Goal: Task Accomplishment & Management: Manage account settings

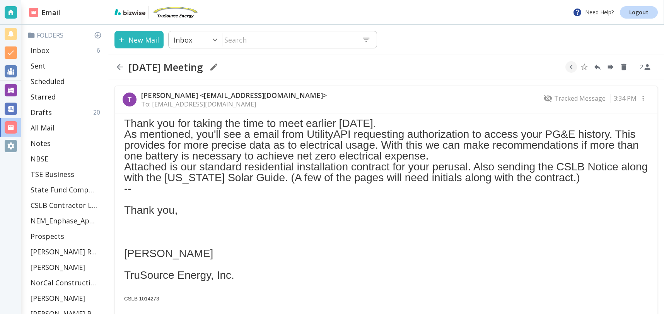
click at [44, 50] on p "Inbox" at bounding box center [40, 50] width 19 height 9
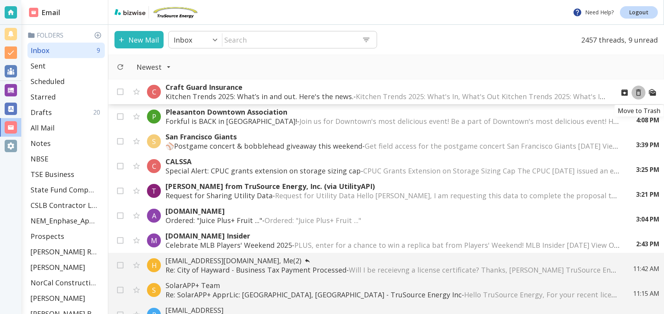
click at [637, 91] on icon "Move to Trash" at bounding box center [638, 92] width 9 height 9
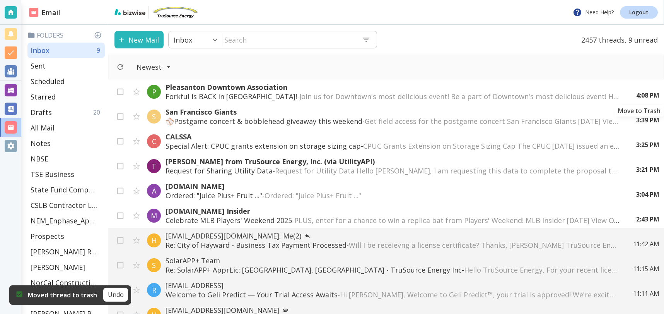
click at [0, 0] on icon "Move to Trash" at bounding box center [0, 0] width 0 height 0
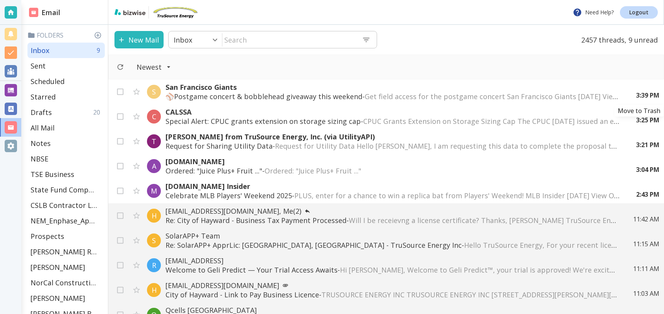
click at [640, 91] on div "3:39 PM" at bounding box center [644, 95] width 29 height 9
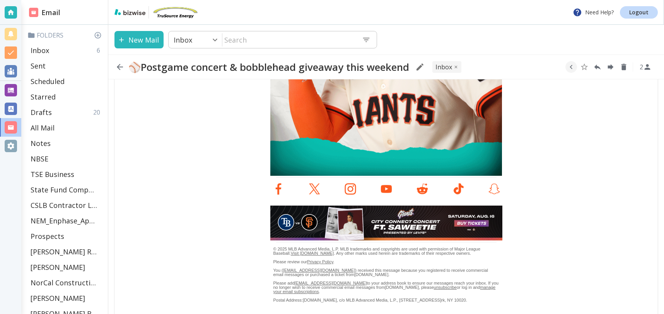
scroll to position [699, 0]
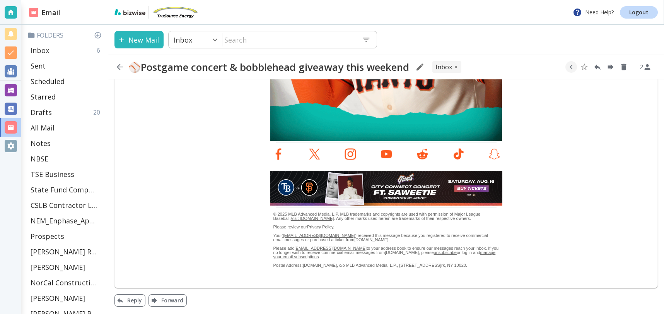
click at [48, 49] on p "Inbox" at bounding box center [40, 50] width 19 height 9
